Goal: Find specific page/section: Find specific page/section

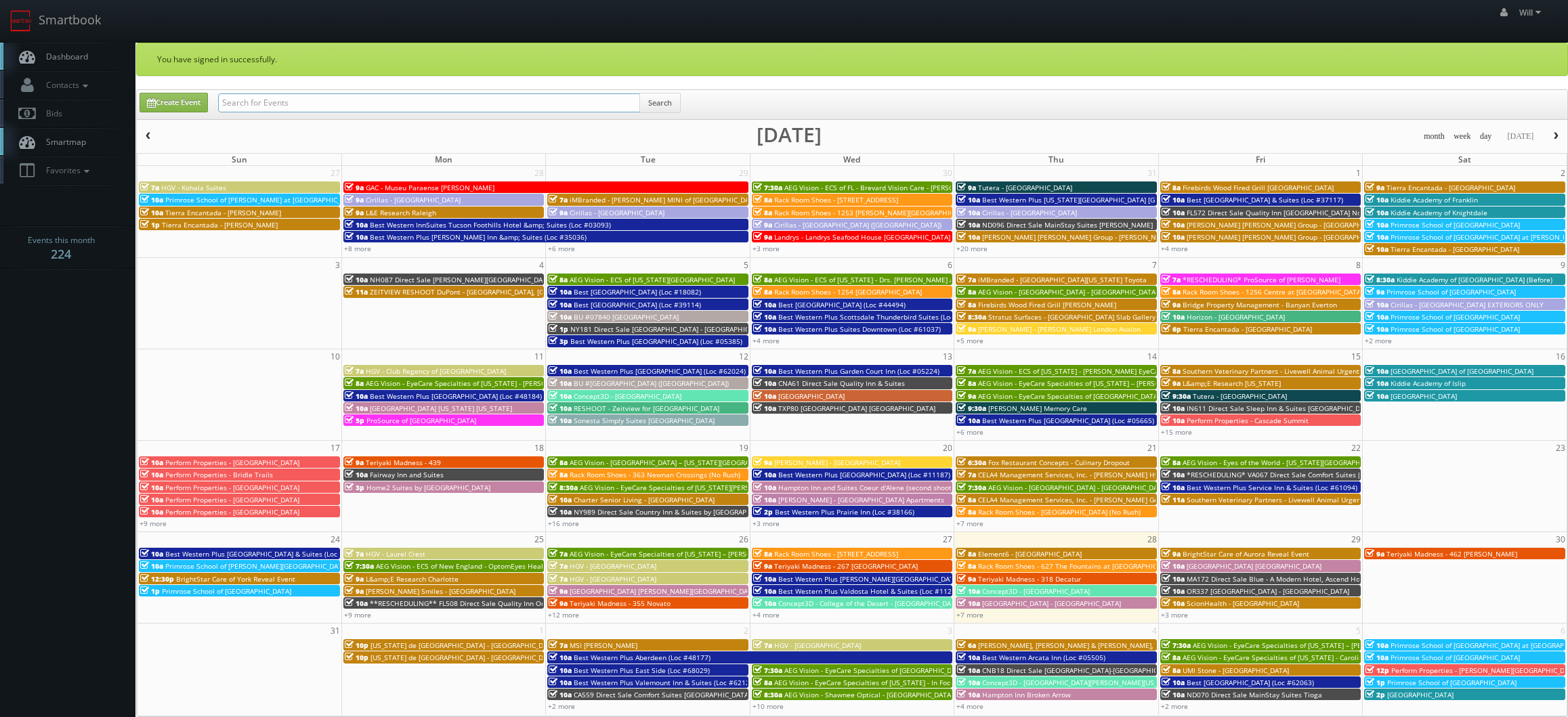
drag, startPoint x: 0, startPoint y: 0, endPoint x: 322, endPoint y: 103, distance: 338.1
click at [322, 103] on input "text" at bounding box center [429, 102] width 422 height 19
paste input "([DATE]) Perform Properties - [GEOGRAPHIC_DATA]"
drag, startPoint x: 267, startPoint y: 103, endPoint x: 90, endPoint y: 58, distance: 182.6
click at [90, 58] on body "Smartbook Toggle Side Navigation Toggle Top Navigation Will Will Profile Logout…" at bounding box center [784, 498] width 1568 height 995
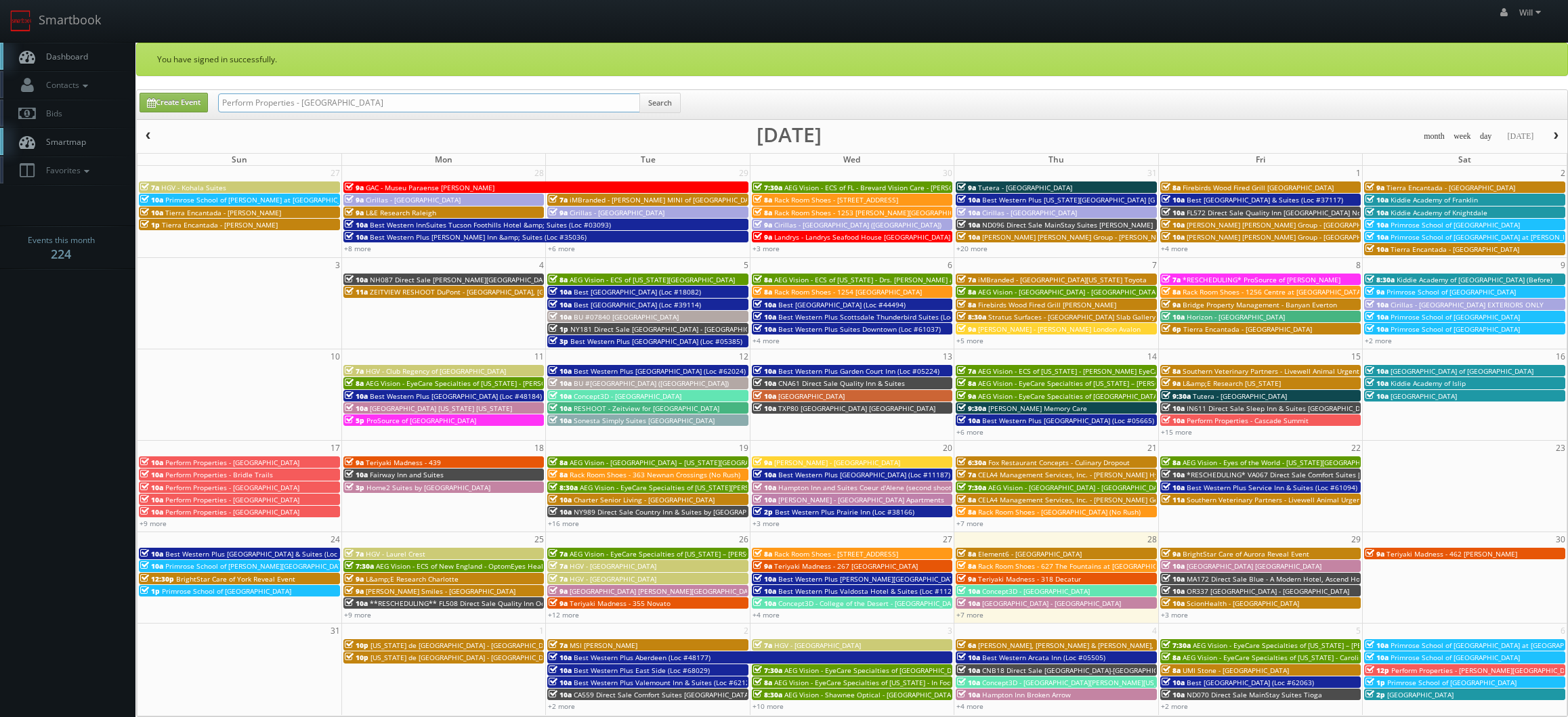
type input "Perform Properties - [GEOGRAPHIC_DATA]"
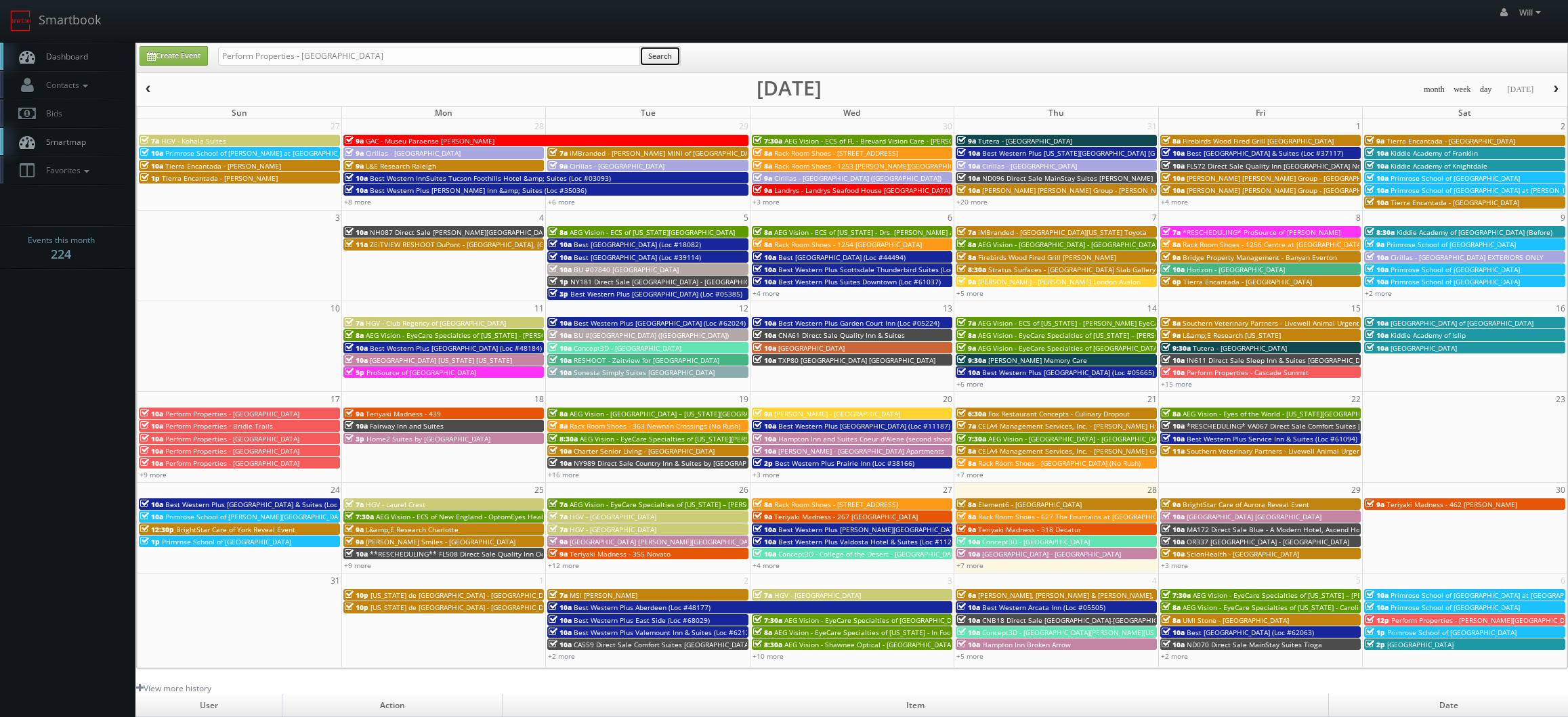
click at [679, 59] on button "Search" at bounding box center [660, 56] width 41 height 21
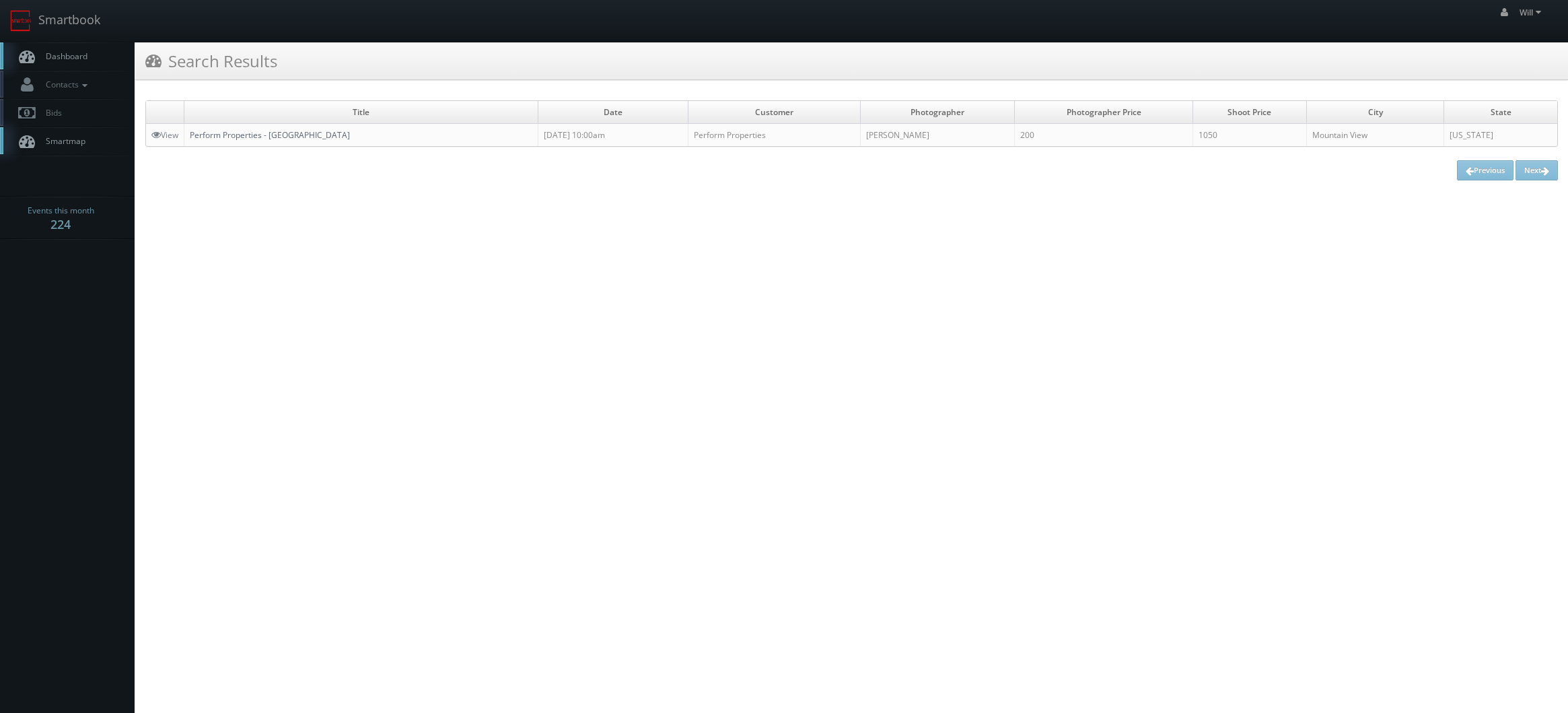
click at [350, 133] on link "Perform Properties - [GEOGRAPHIC_DATA]" at bounding box center [270, 135] width 160 height 11
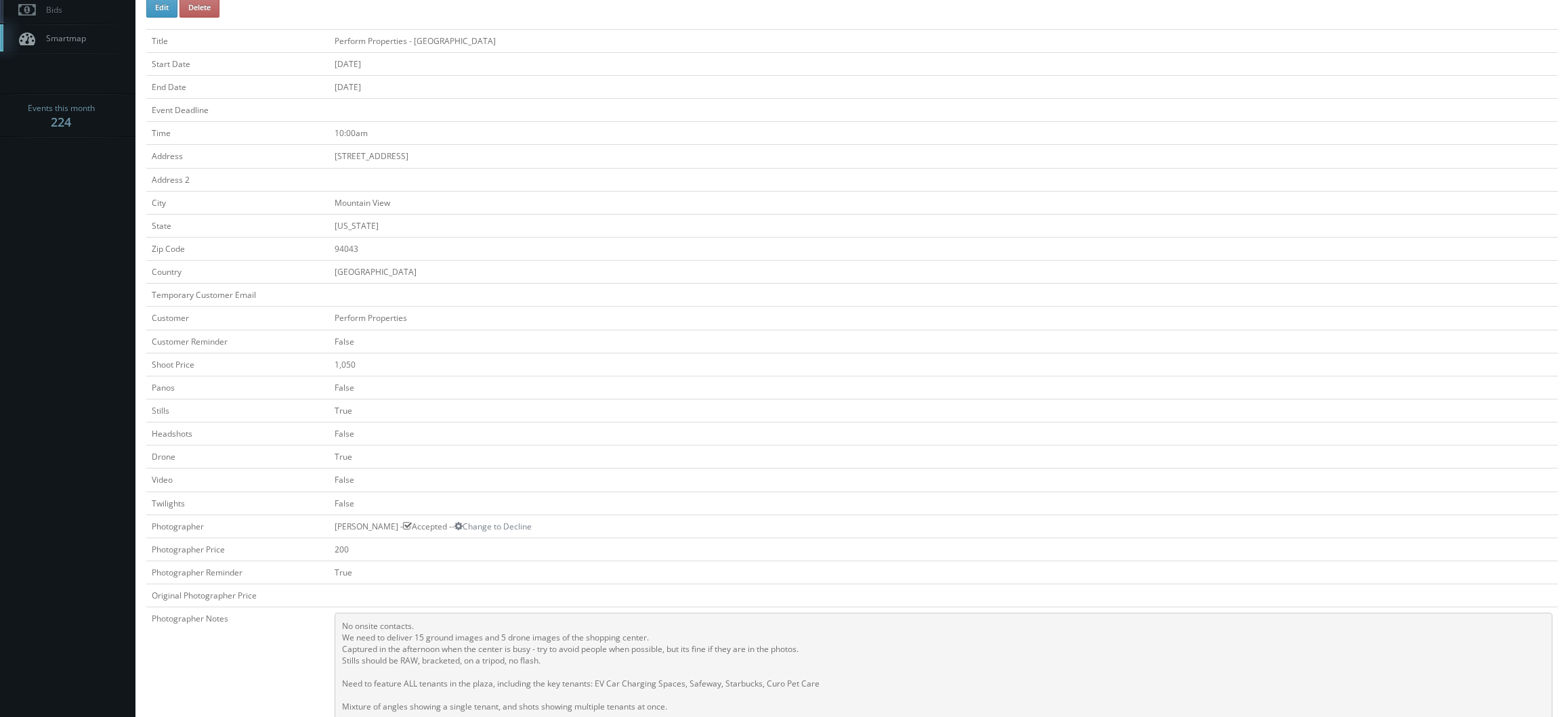
scroll to position [406, 0]
